Goal: Find specific page/section: Find specific page/section

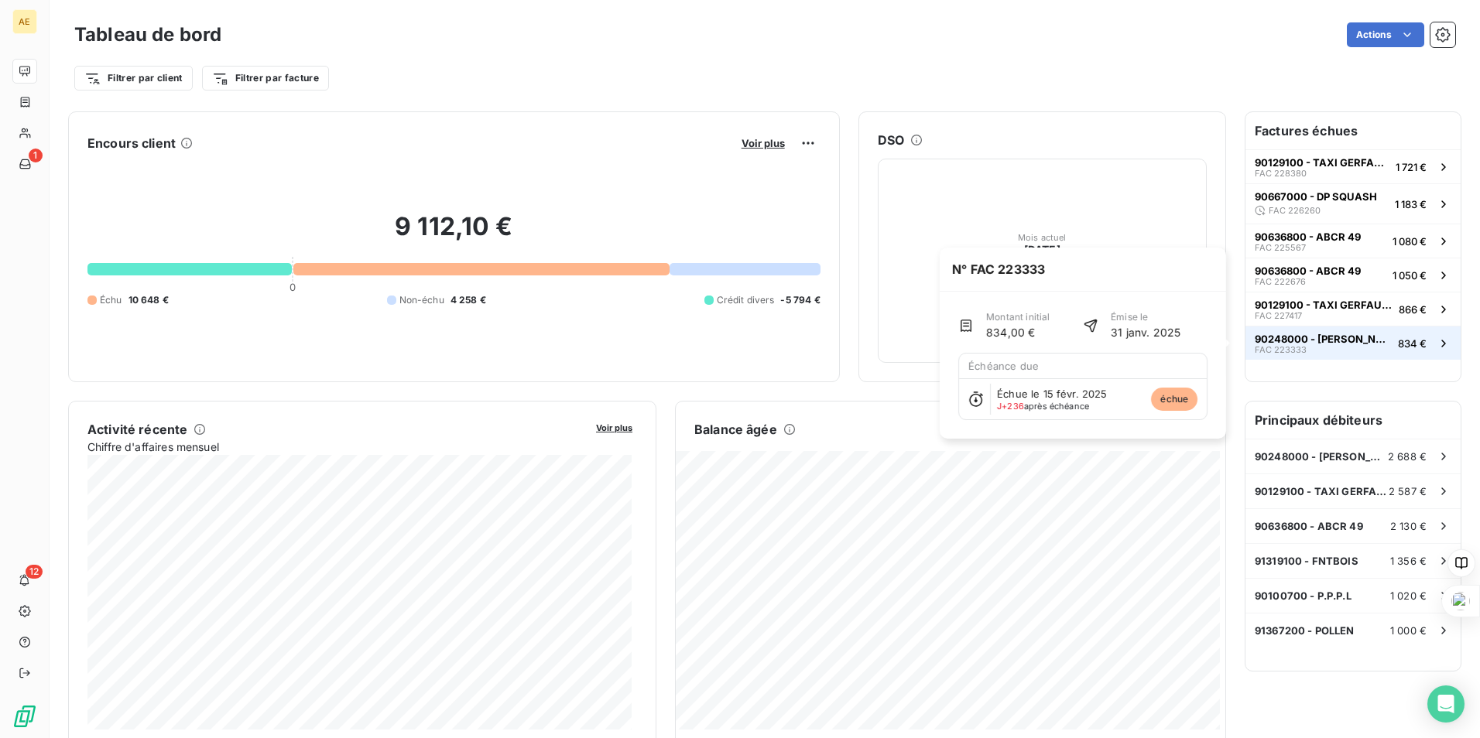
click at [1342, 337] on span "90248000 - [PERSON_NAME]" at bounding box center [1322, 339] width 137 height 12
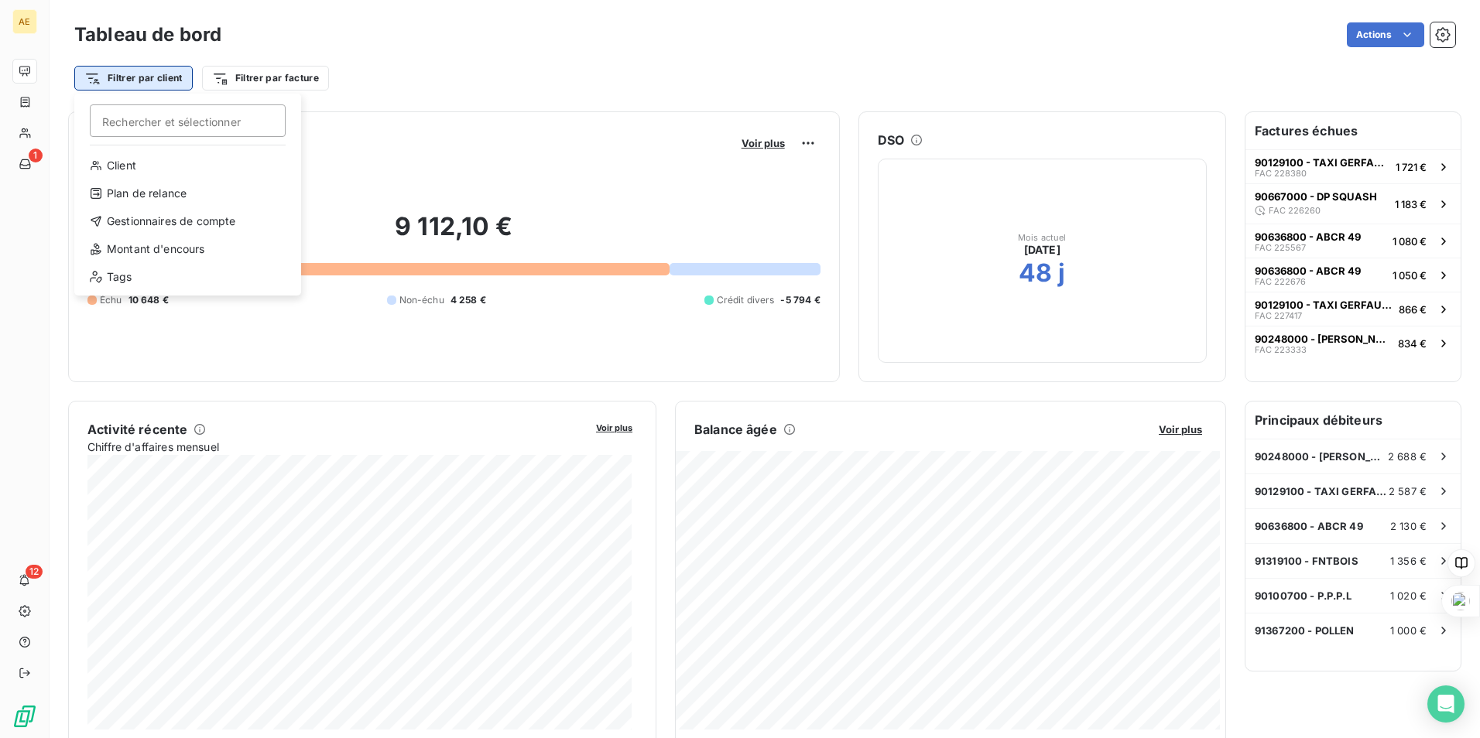
click at [167, 75] on html "AE 1 12 Tableau de bord Actions Filtrer par client Rechercher et sélectionner C…" at bounding box center [740, 369] width 1480 height 738
type input "p"
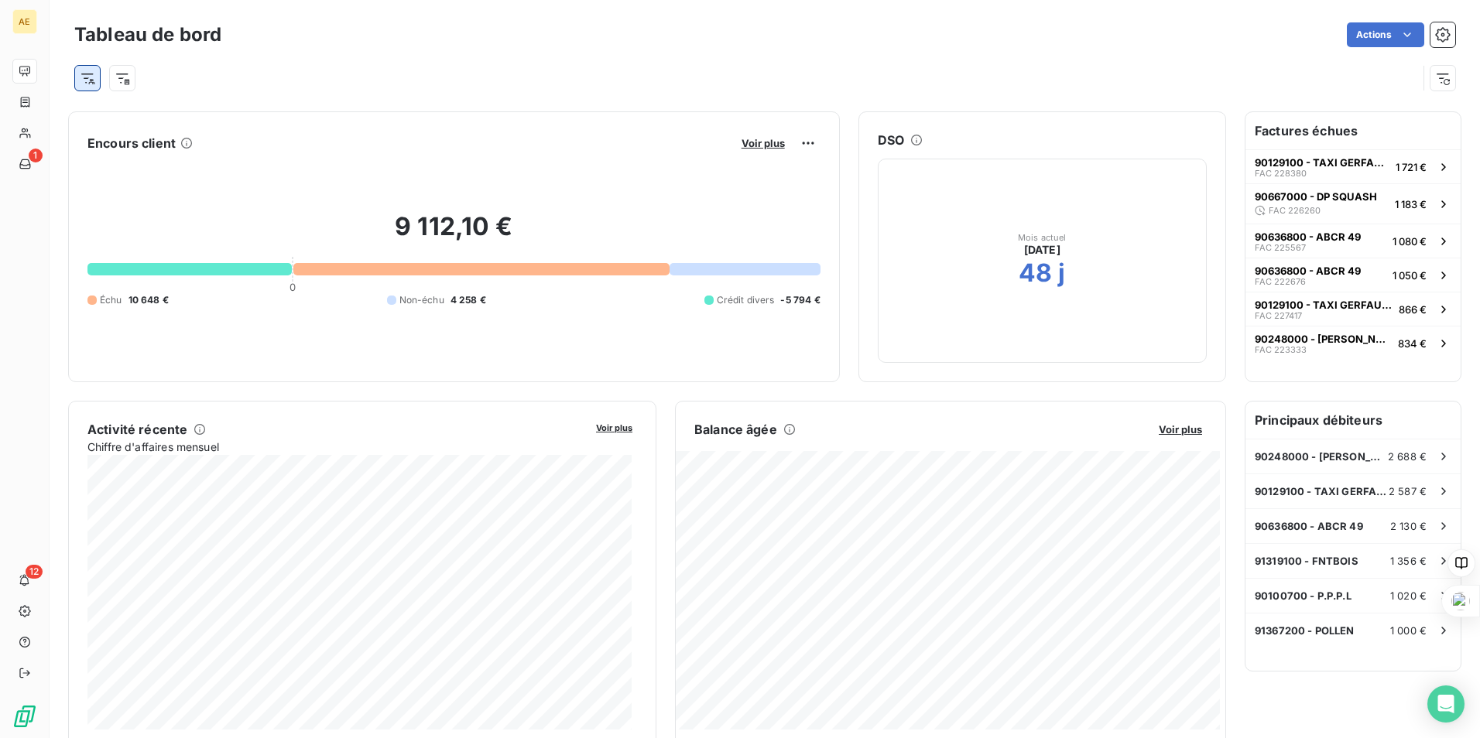
click at [87, 84] on html "AE 1 12 Tableau de bord Actions Encours client Voir plus 9 112,10 € 0 Échu 10 6…" at bounding box center [740, 369] width 1480 height 738
click at [132, 123] on input "p" at bounding box center [189, 120] width 196 height 33
type input "prodhomme"
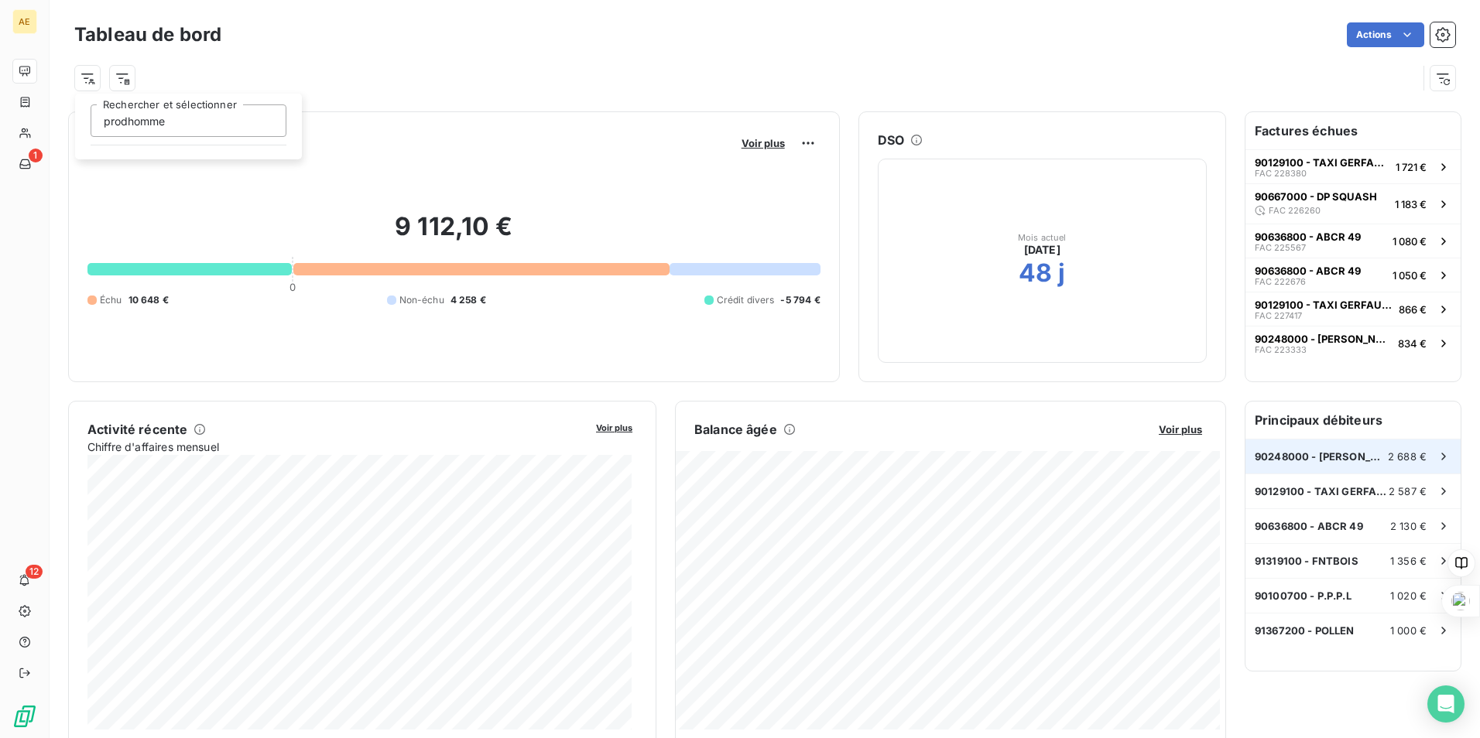
click at [1373, 454] on html "AE 1 12 Tableau de bord Actions prodhomme Rechercher et sélectionner Encours cl…" at bounding box center [740, 369] width 1480 height 738
drag, startPoint x: 1373, startPoint y: 454, endPoint x: 1326, endPoint y: 454, distance: 46.4
click at [1326, 454] on span "90248000 - [PERSON_NAME]" at bounding box center [1320, 456] width 133 height 12
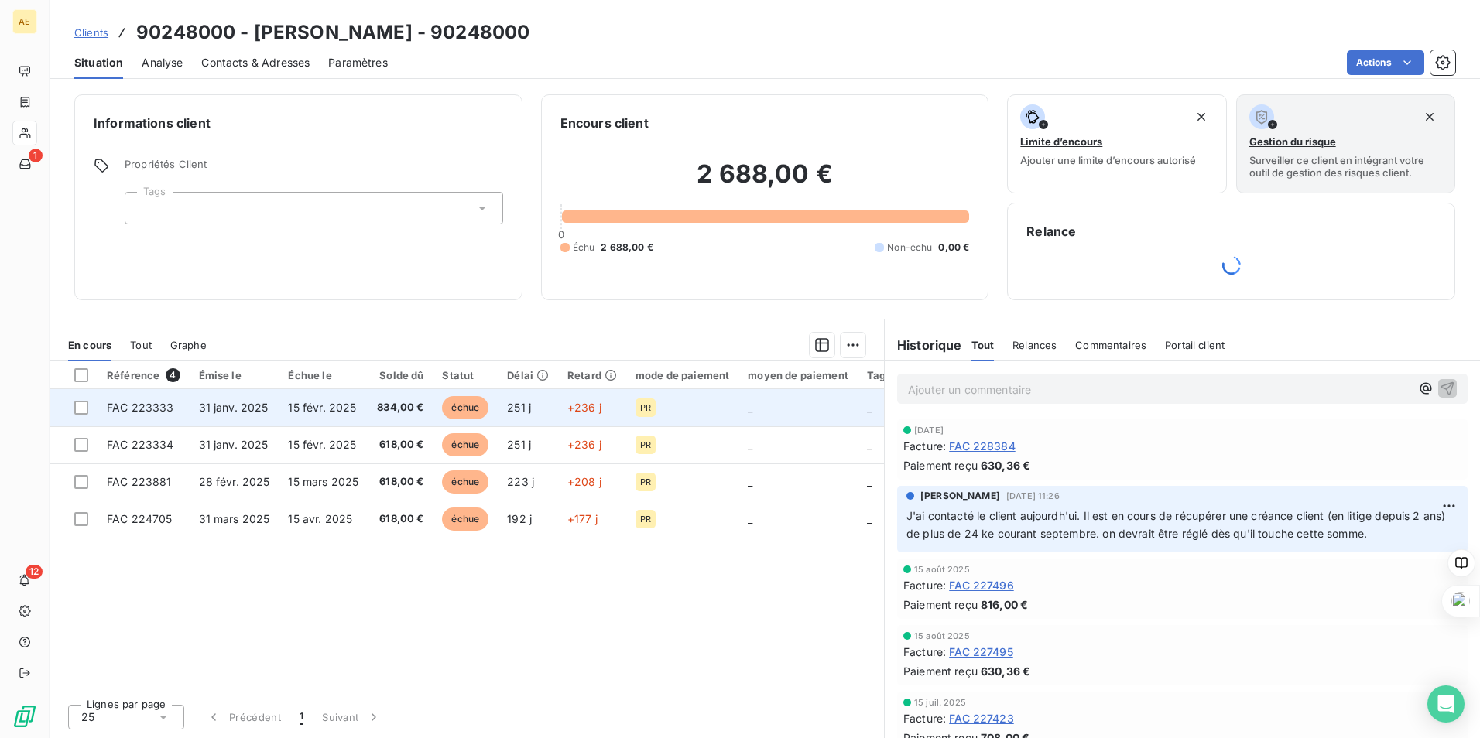
click at [393, 408] on span "834,00 €" at bounding box center [400, 407] width 46 height 15
